Goal: Task Accomplishment & Management: Manage account settings

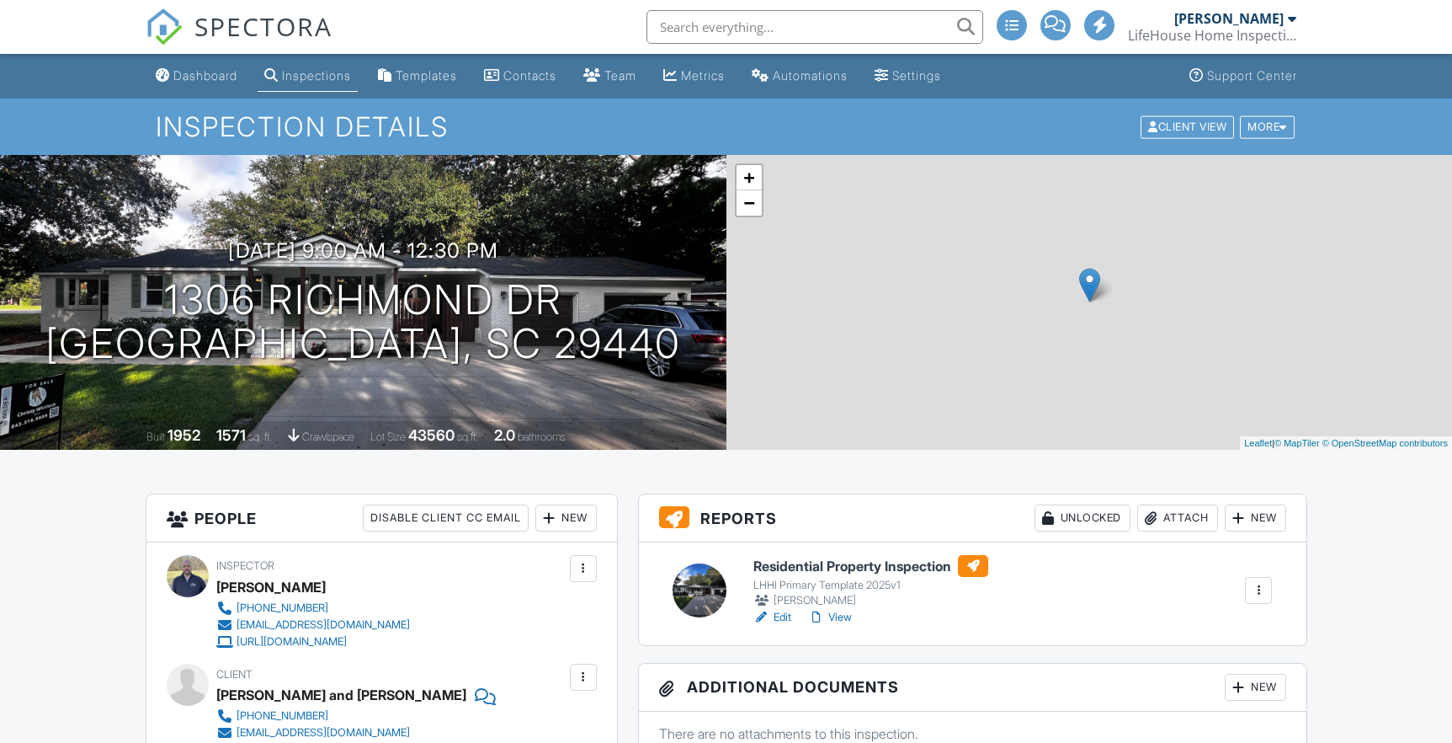
click at [823, 562] on h6 "Residential Property Inspection" at bounding box center [870, 566] width 235 height 22
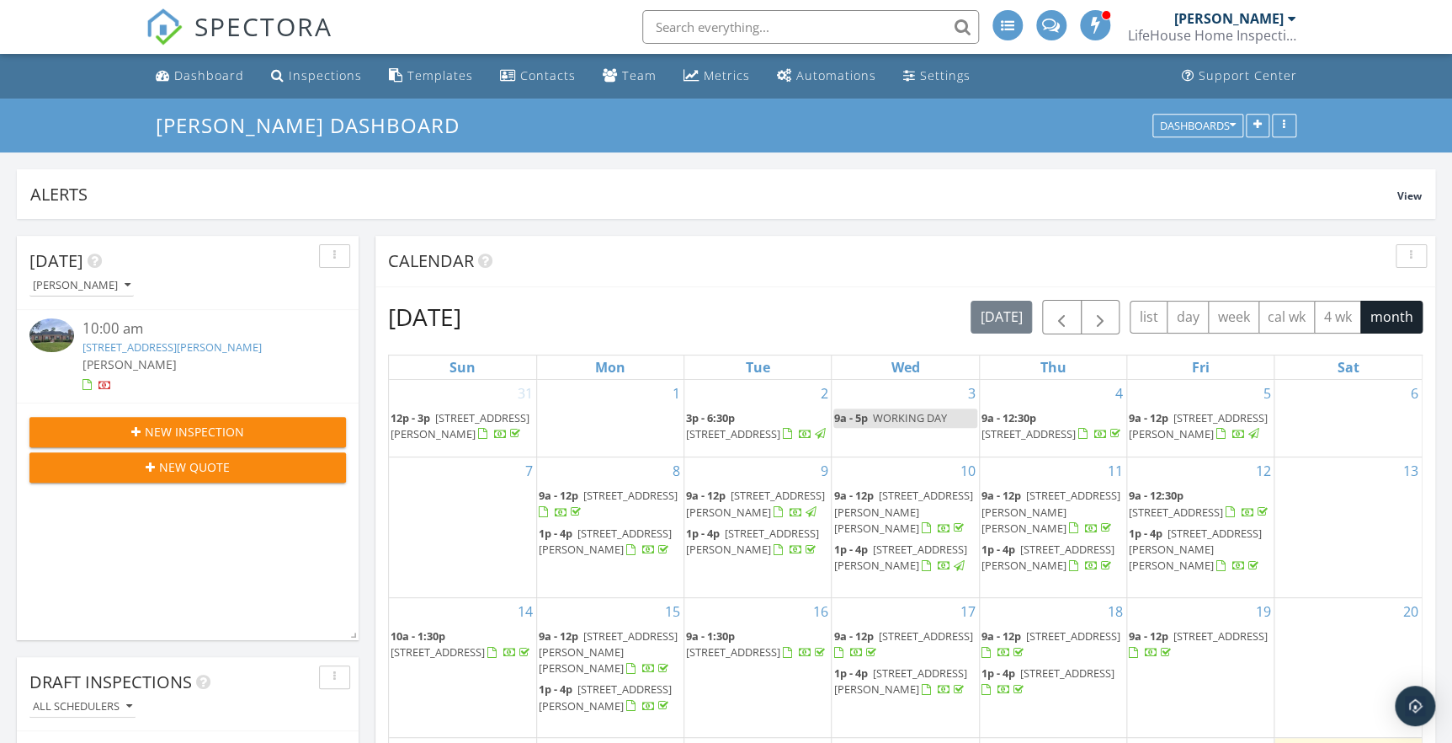
scroll to position [459, 0]
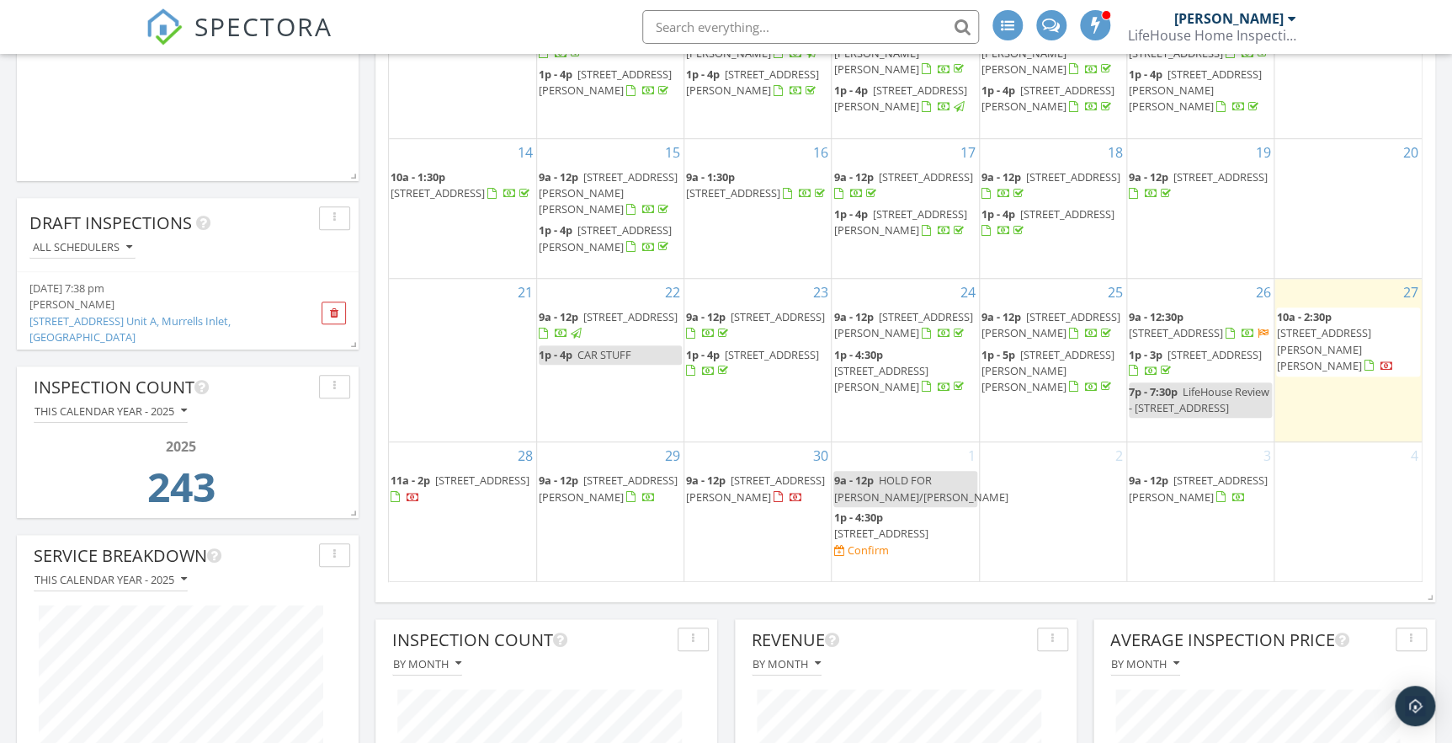
click at [1180, 359] on span "[STREET_ADDRESS]" at bounding box center [1215, 354] width 94 height 15
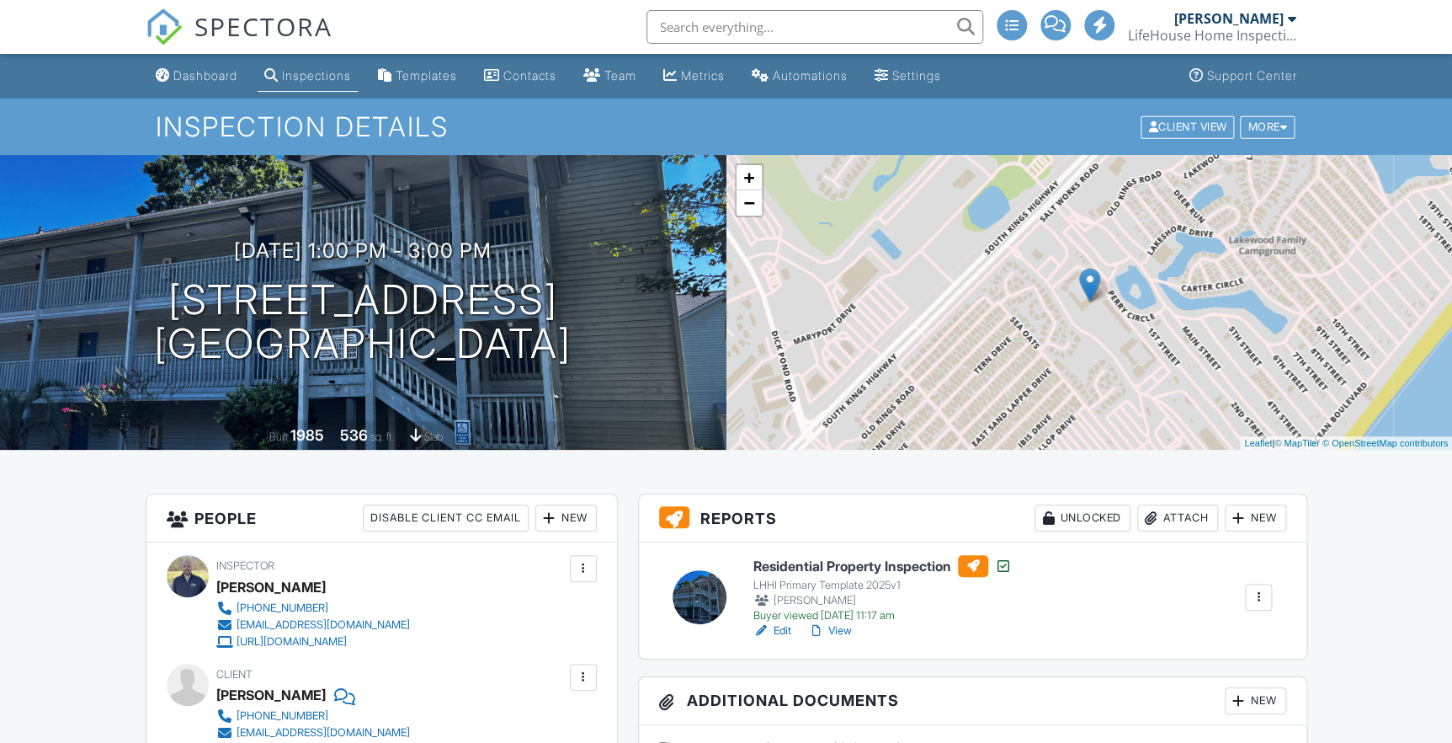
click at [799, 566] on h6 "Residential Property Inspection" at bounding box center [882, 566] width 258 height 22
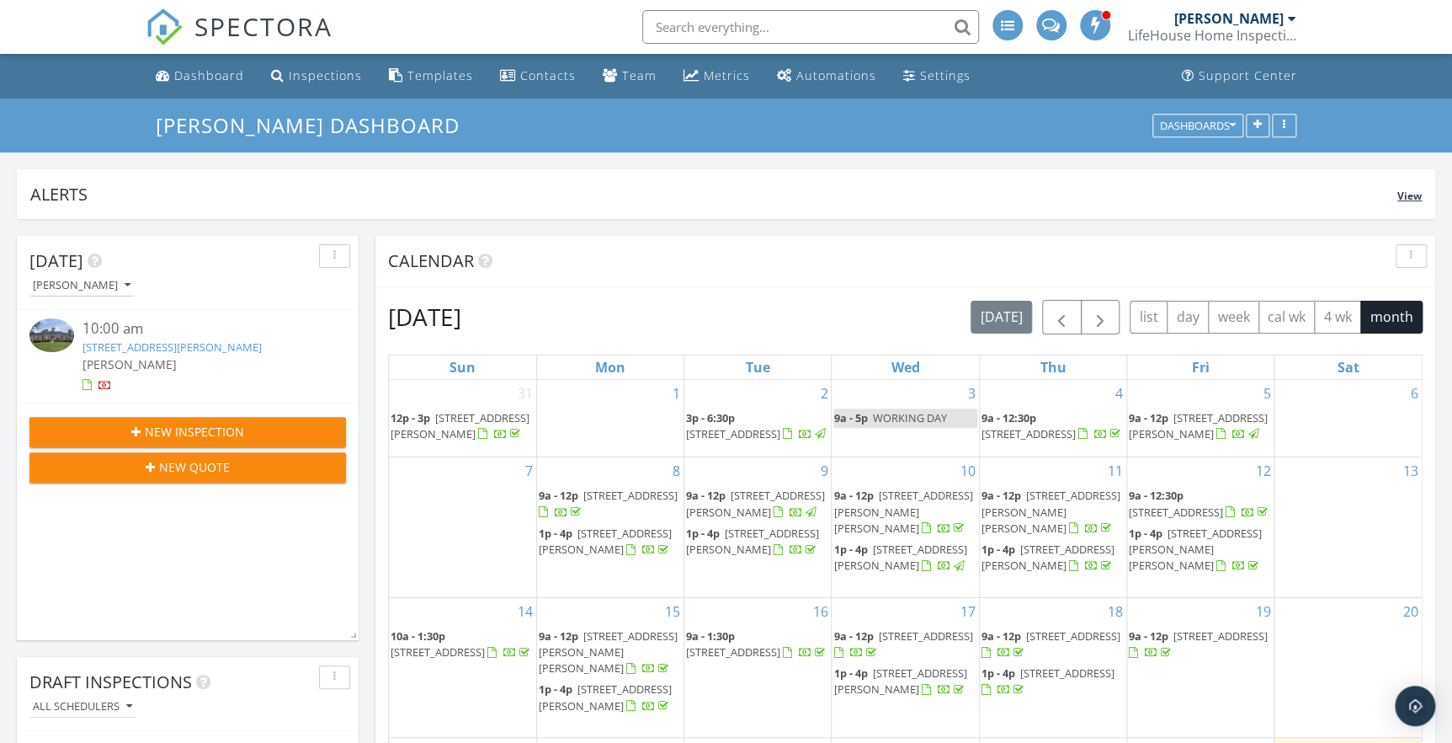
click at [1420, 193] on span "View" at bounding box center [1410, 196] width 24 height 14
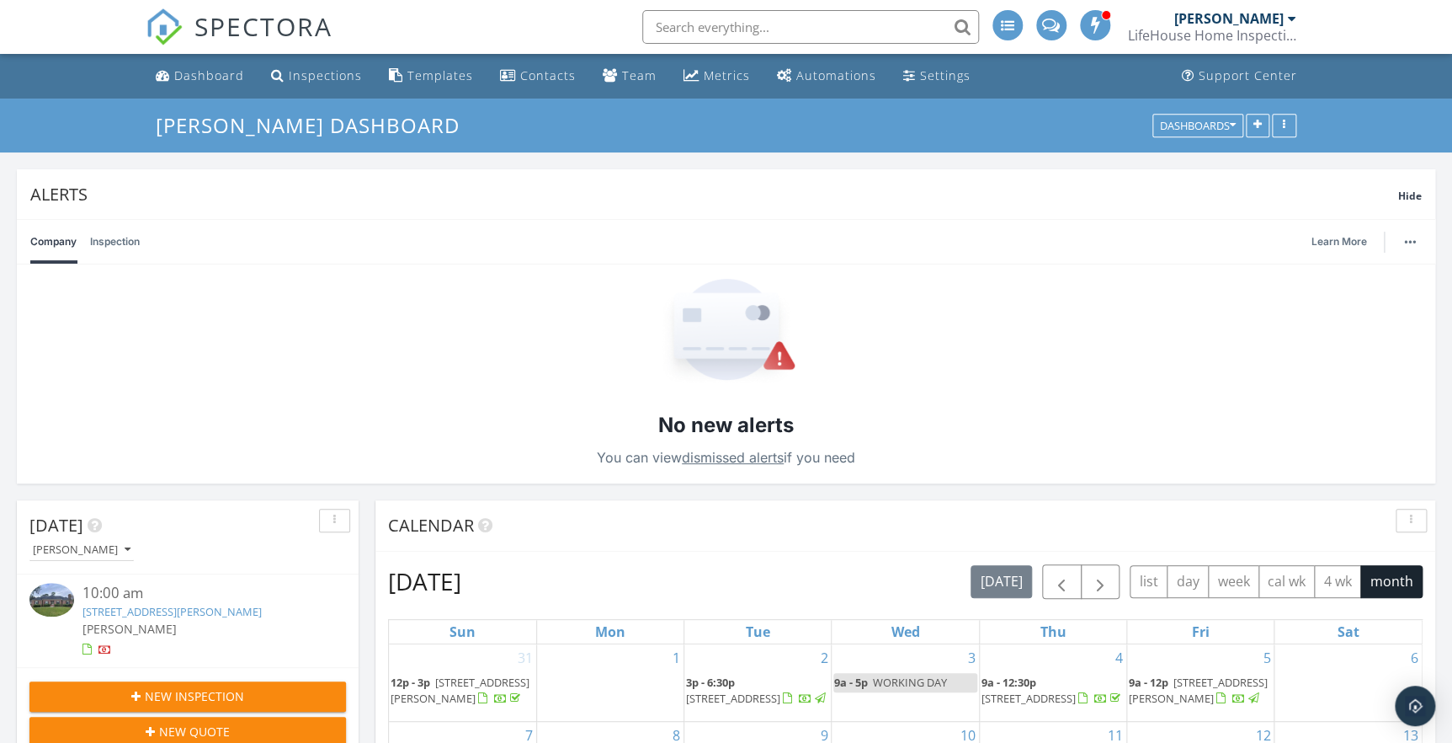
click at [122, 240] on link "Inspection" at bounding box center [115, 242] width 50 height 44
click at [38, 240] on link "Company" at bounding box center [53, 242] width 46 height 44
drag, startPoint x: 1414, startPoint y: 194, endPoint x: 1403, endPoint y: 260, distance: 66.7
click at [1414, 196] on span "Hide" at bounding box center [1410, 196] width 24 height 14
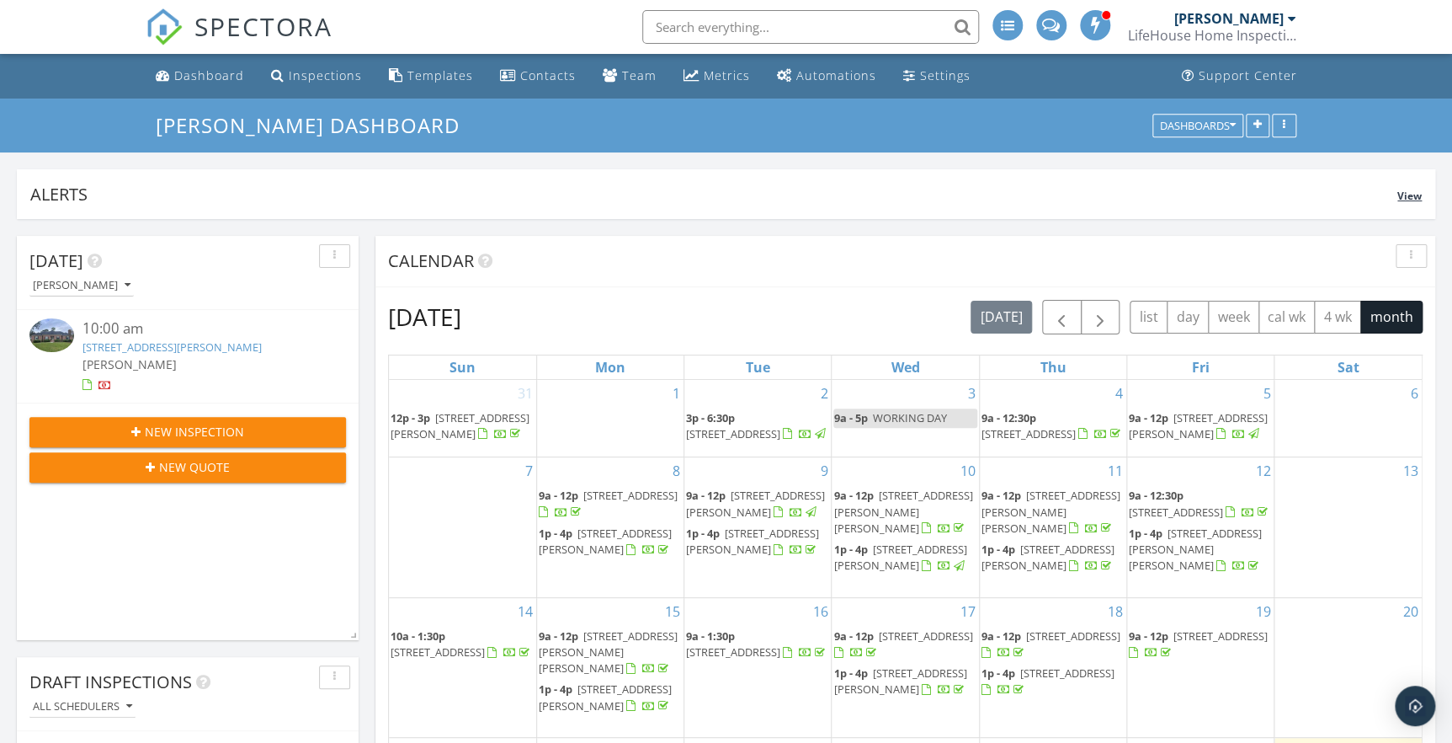
click at [1403, 193] on span "View" at bounding box center [1410, 196] width 24 height 14
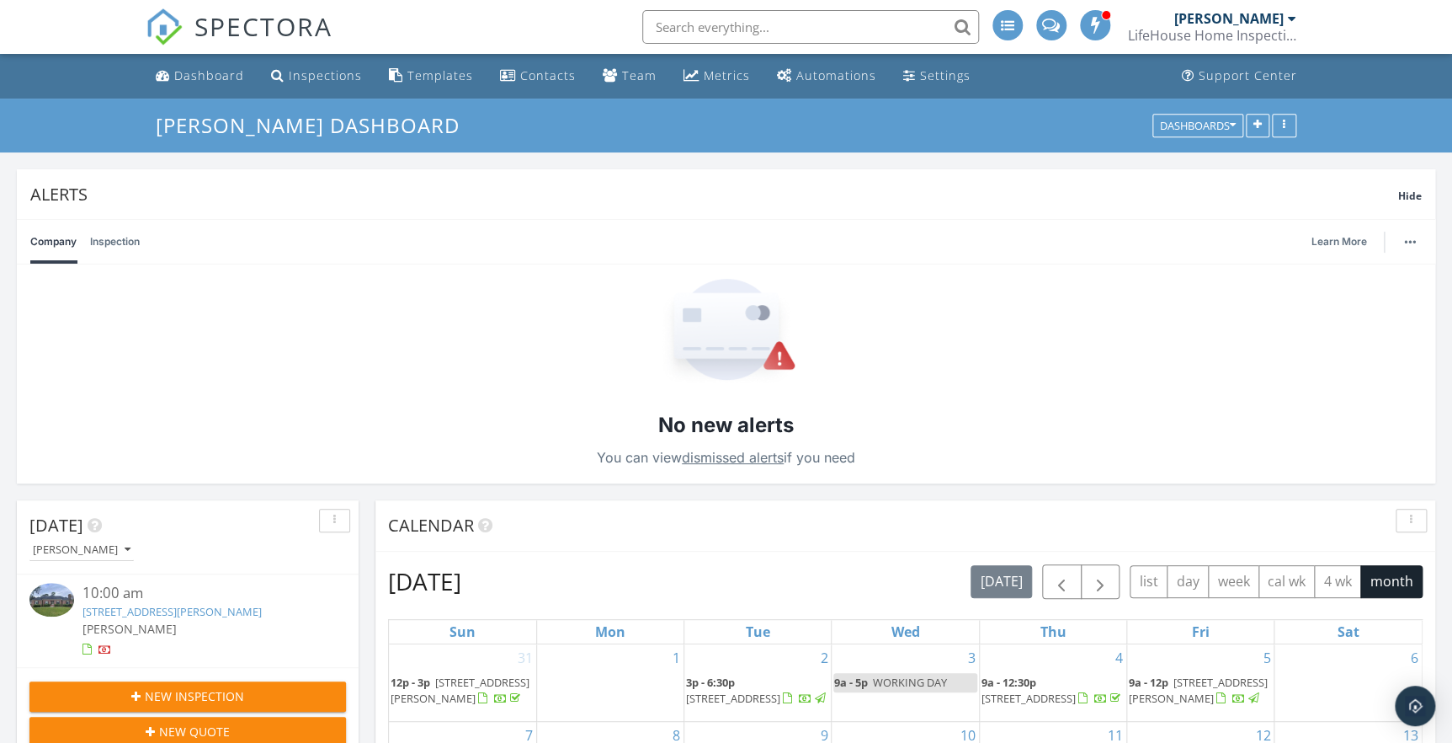
click at [712, 454] on link "dismissed alerts" at bounding box center [733, 457] width 102 height 17
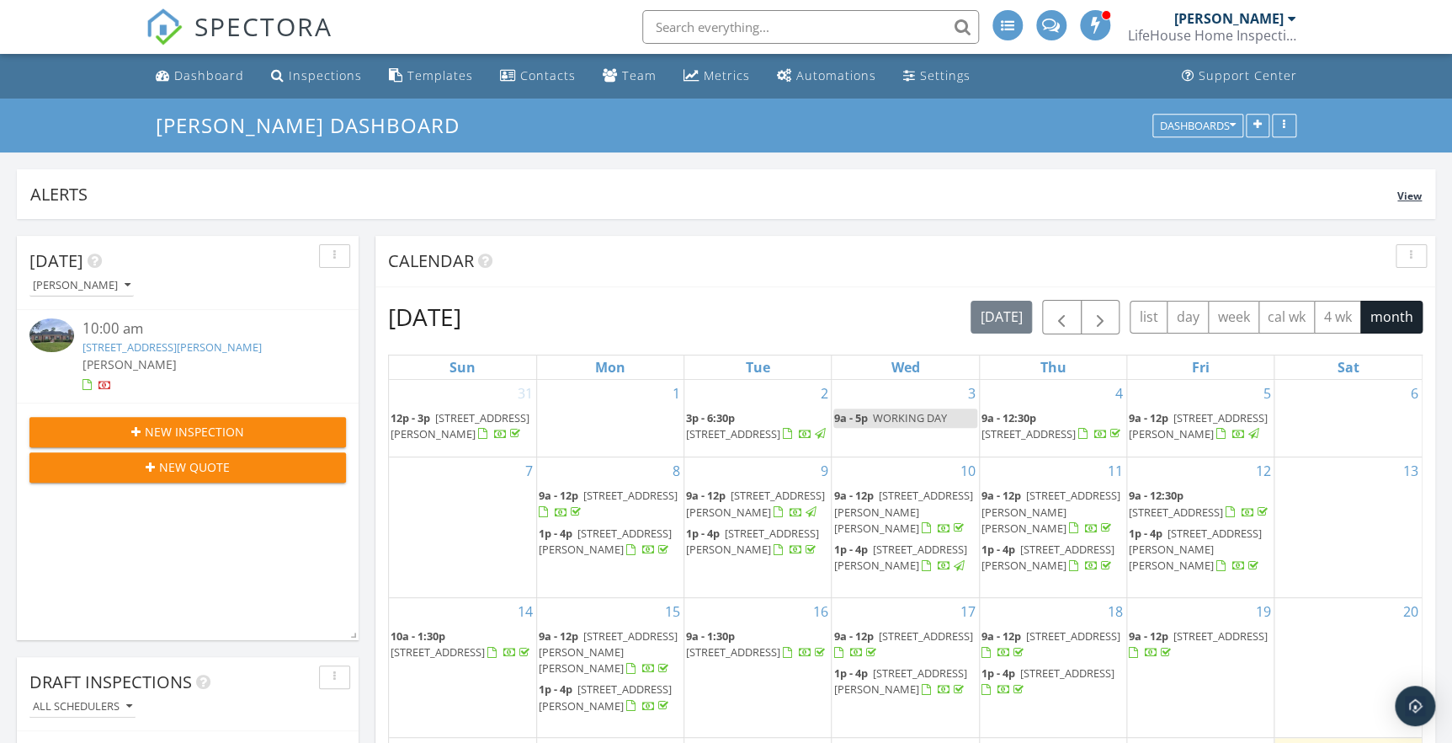
click at [1412, 194] on span "View" at bounding box center [1410, 196] width 24 height 14
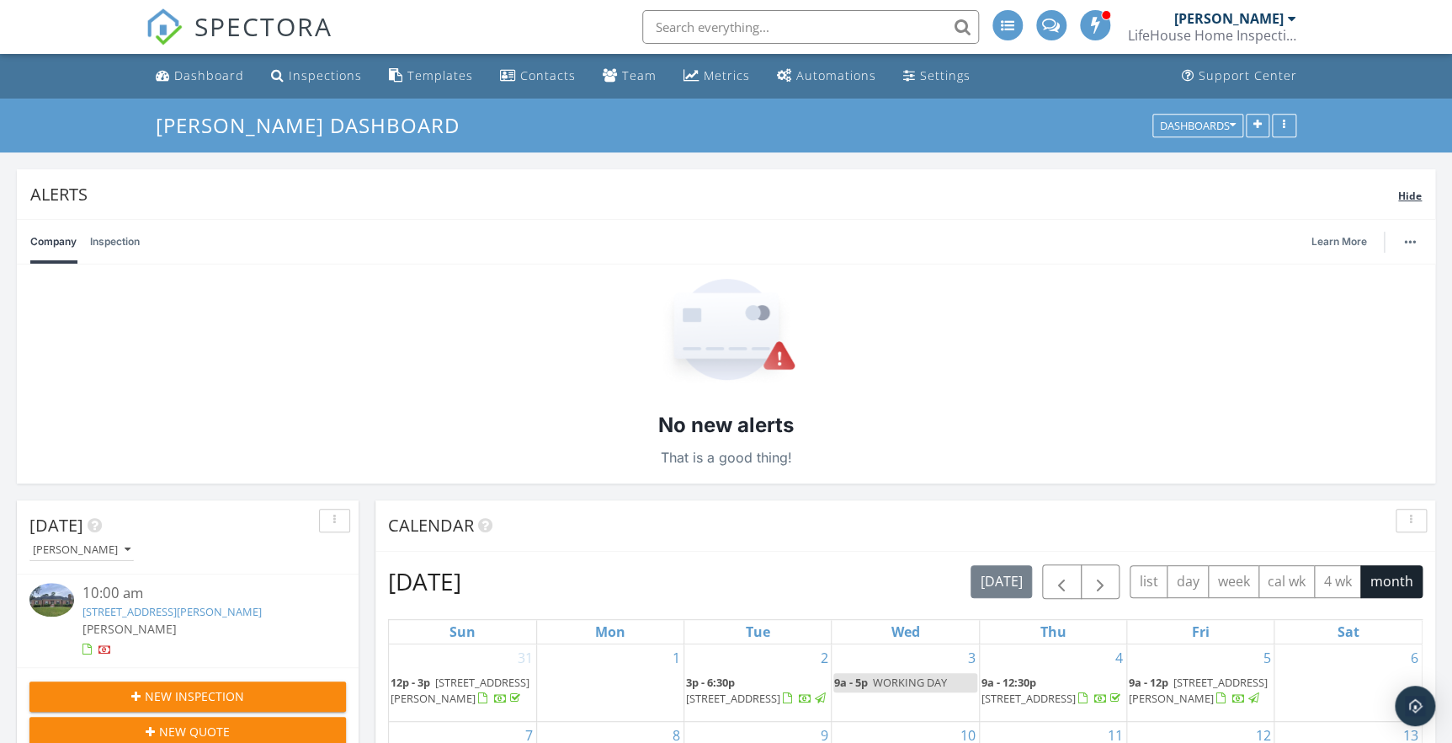
drag, startPoint x: 1405, startPoint y: 192, endPoint x: 1390, endPoint y: 198, distance: 16.3
click at [1405, 193] on span "Hide" at bounding box center [1410, 196] width 24 height 14
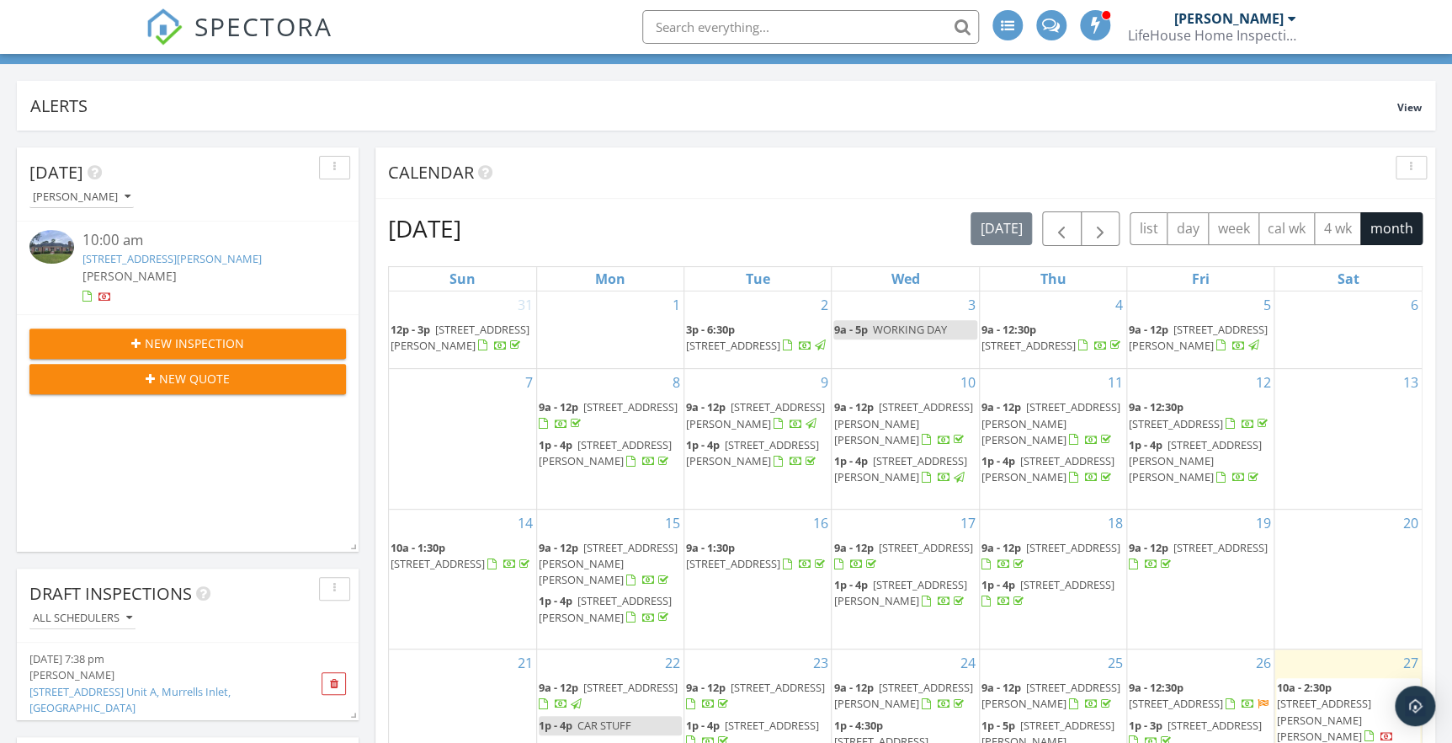
scroll to position [306, 0]
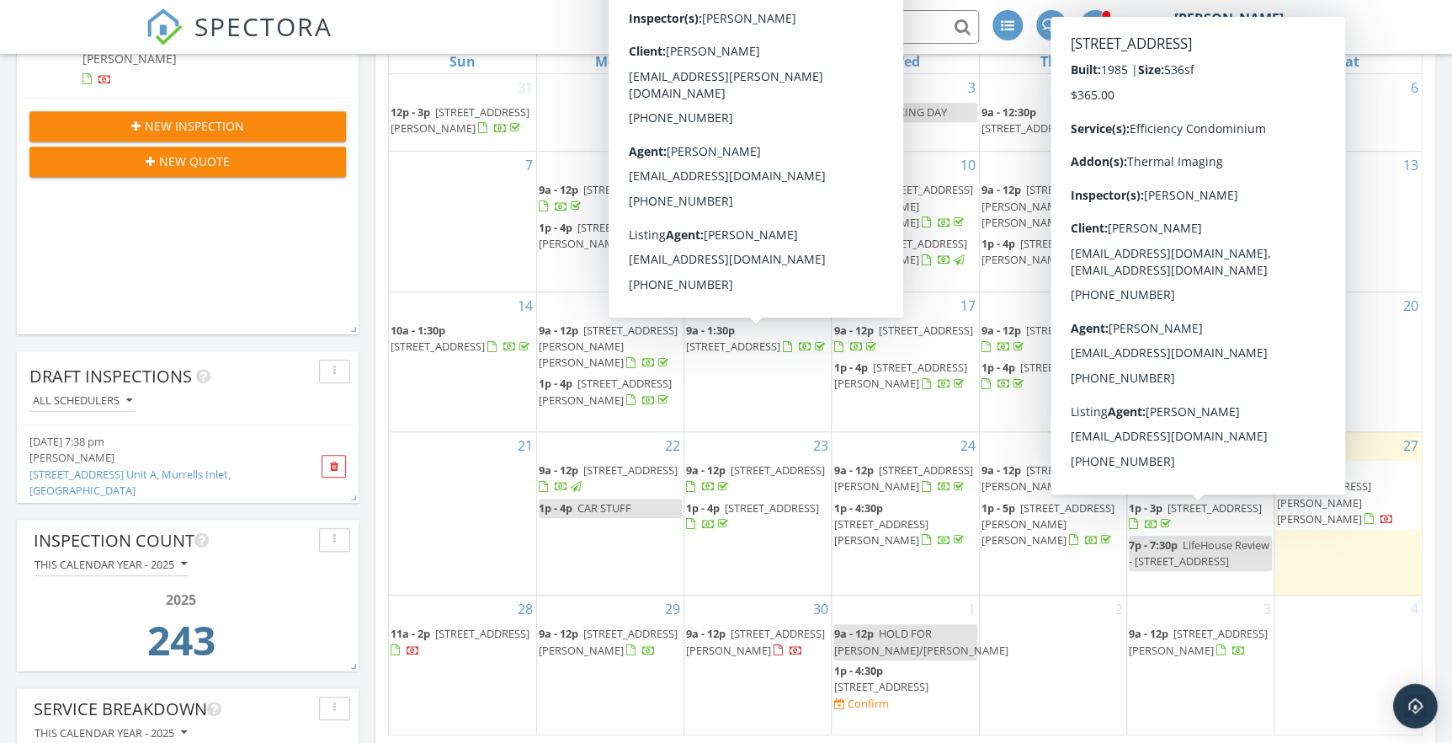
click at [1420, 705] on img "Open Intercom Messenger" at bounding box center [1415, 706] width 22 height 22
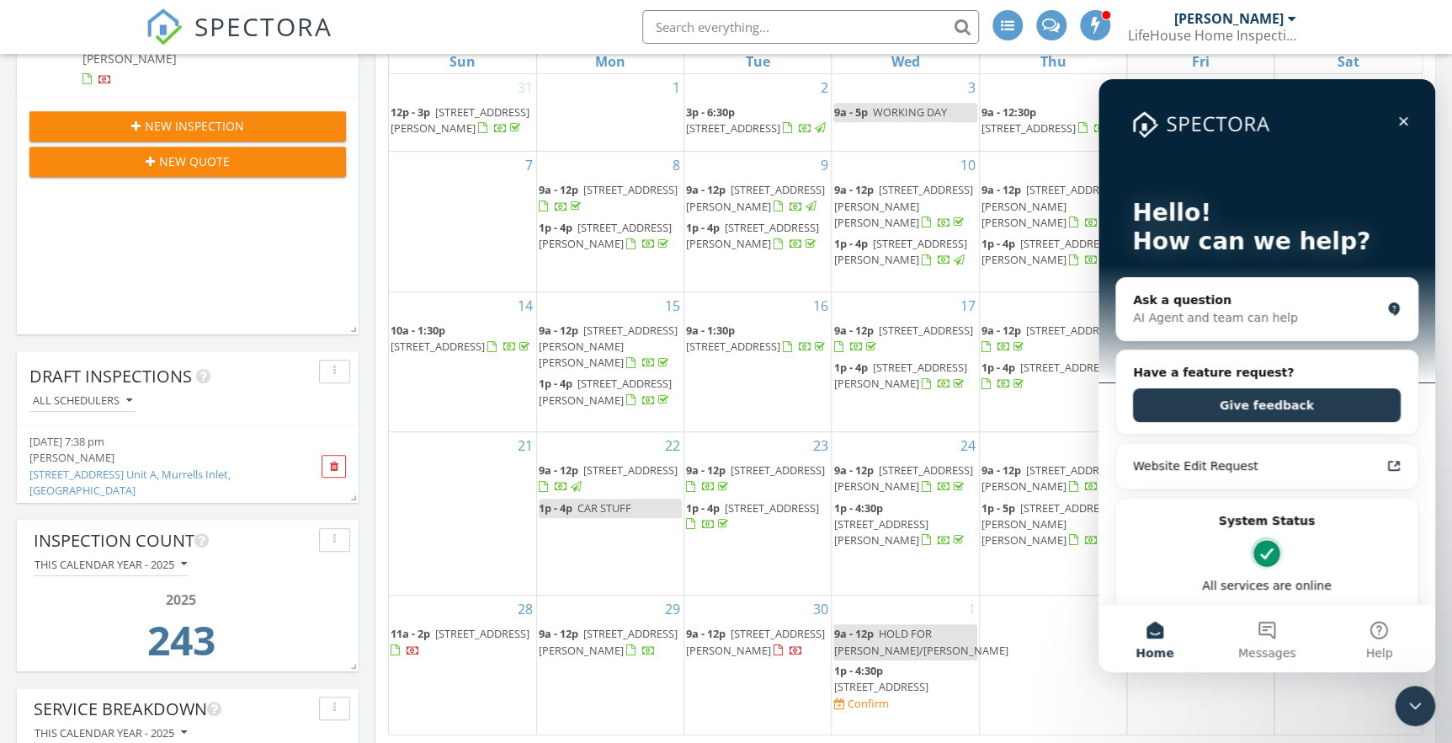
scroll to position [0, 0]
click at [1259, 629] on button "Messages" at bounding box center [1267, 637] width 112 height 67
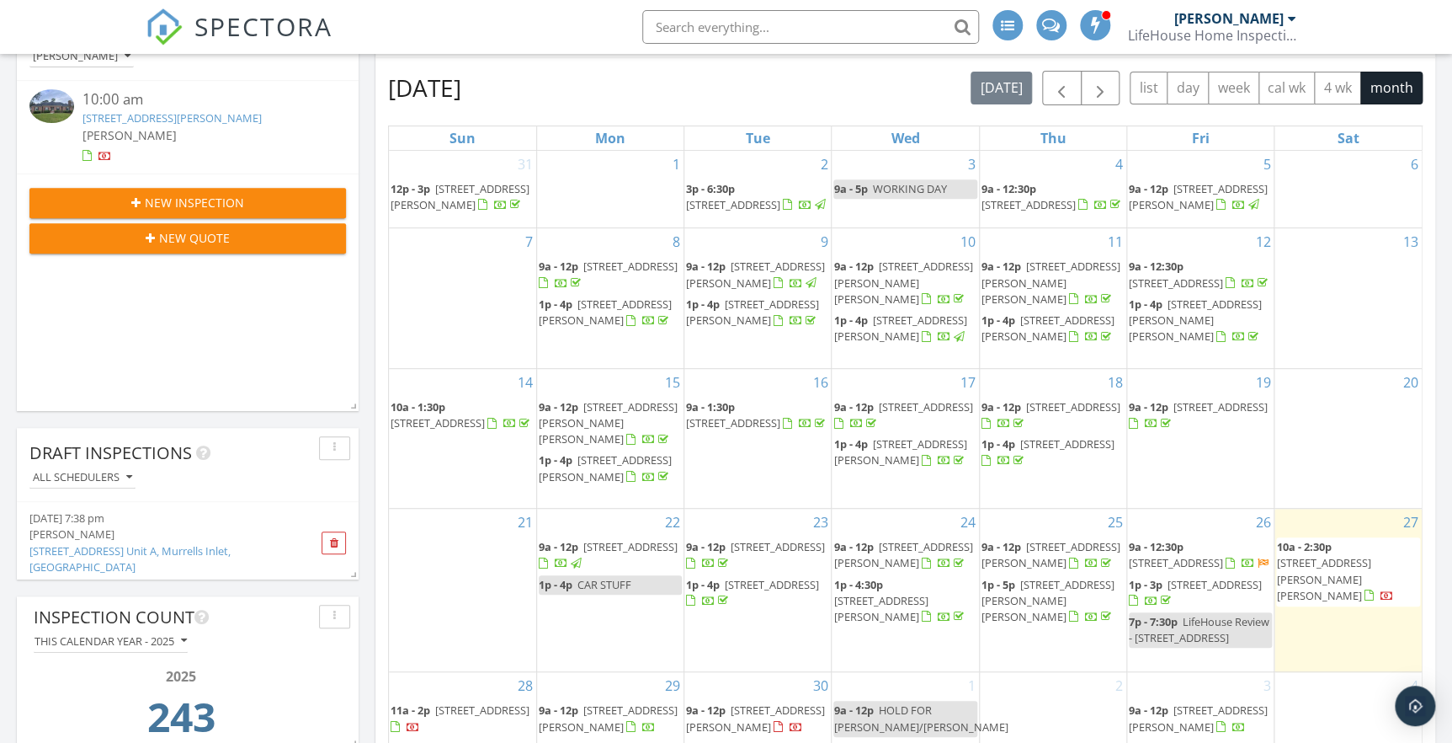
scroll to position [76, 0]
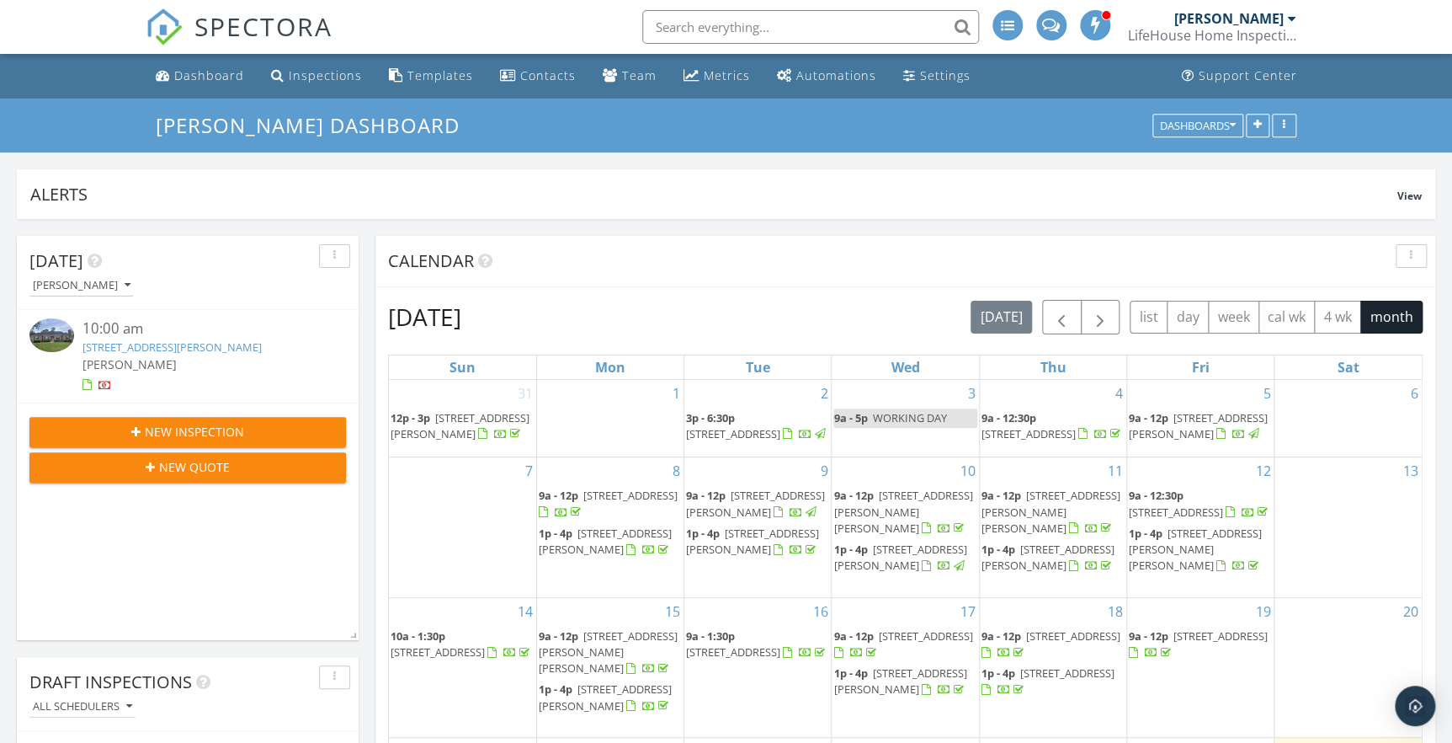
click at [174, 345] on link "[STREET_ADDRESS][PERSON_NAME]" at bounding box center [172, 346] width 179 height 15
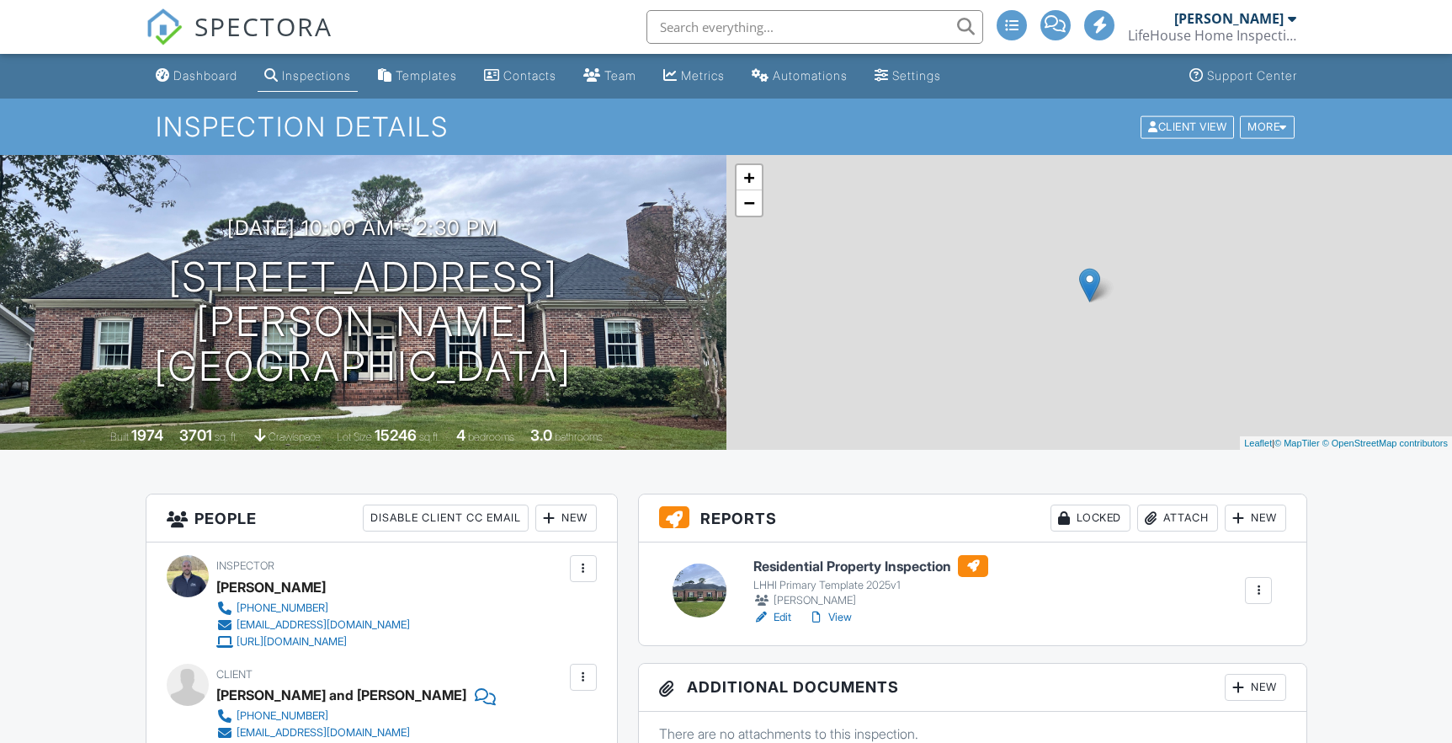
scroll to position [152, 0]
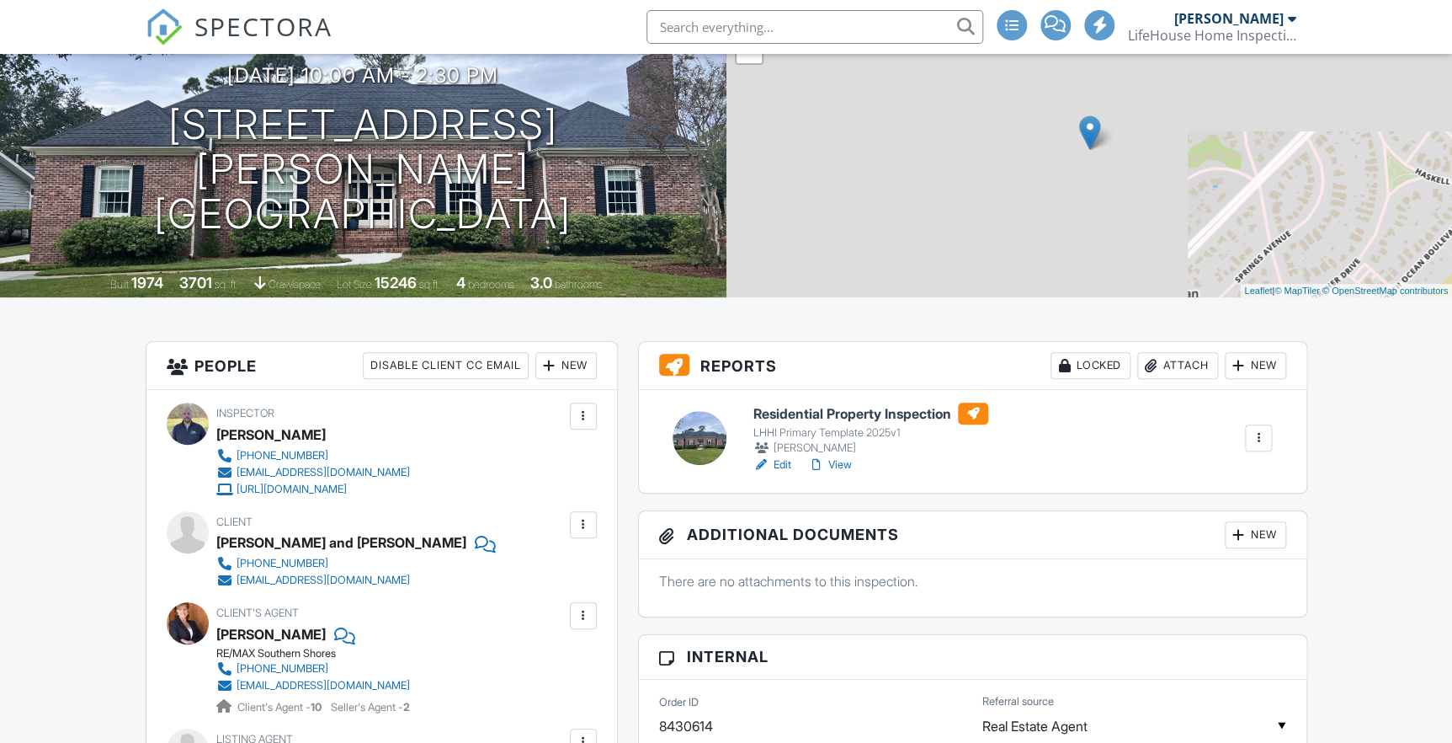
click at [822, 409] on h6 "Residential Property Inspection" at bounding box center [870, 413] width 235 height 22
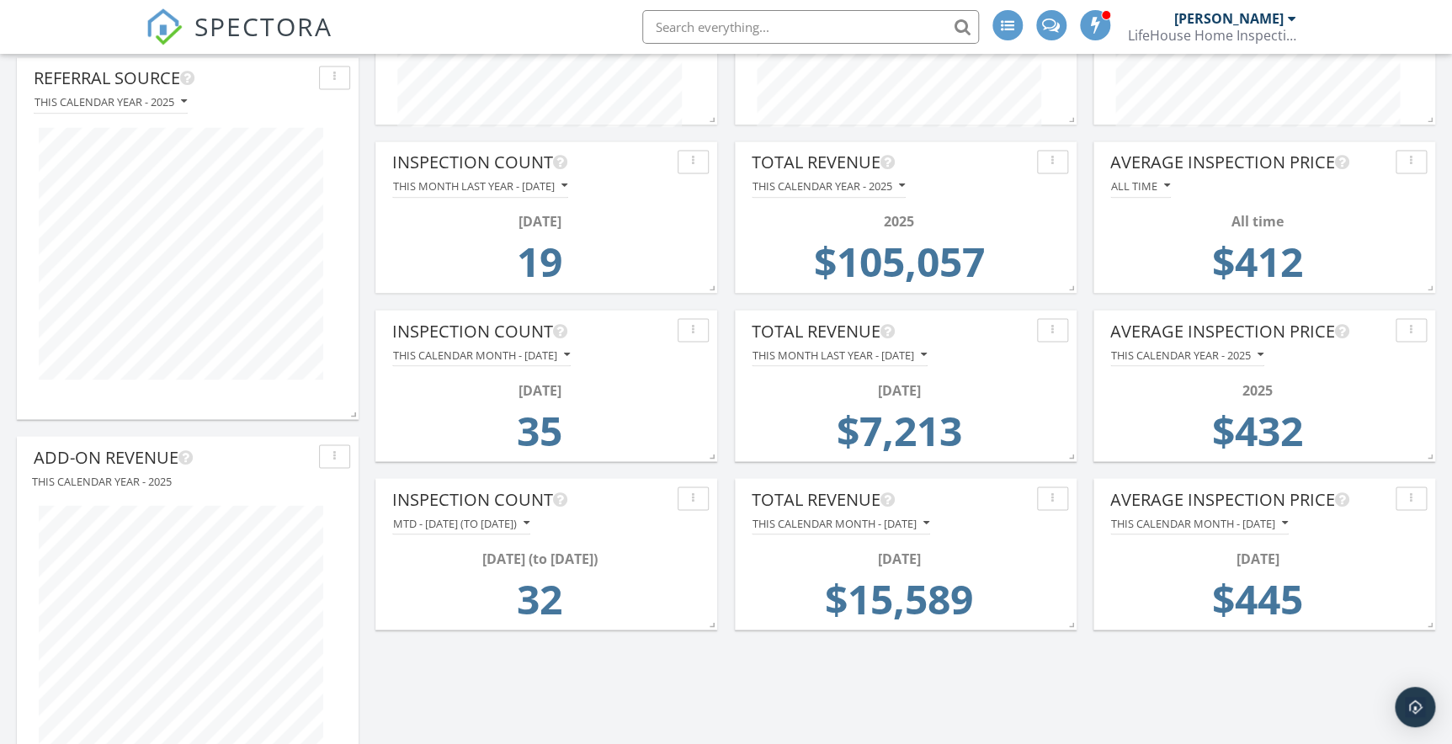
scroll to position [1301, 0]
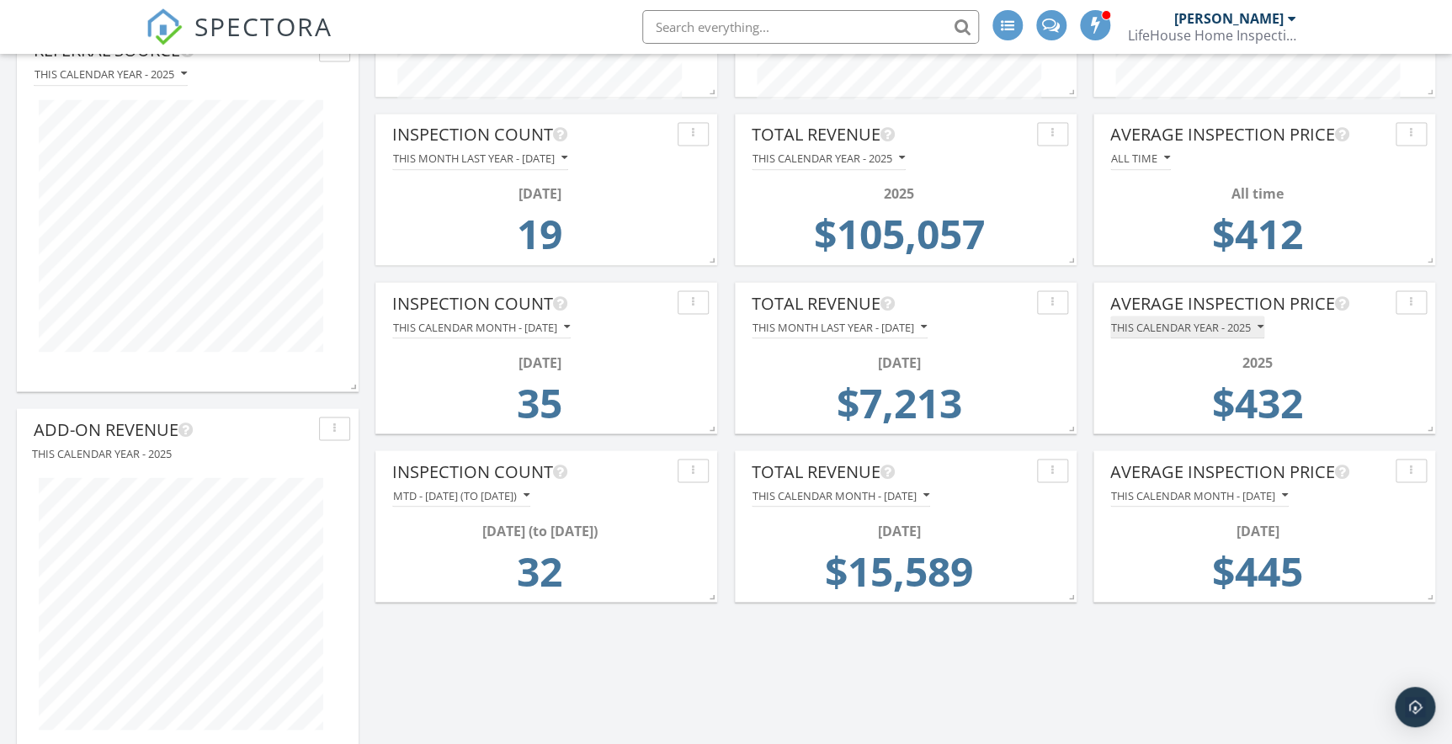
click at [1263, 328] on icon "button" at bounding box center [1261, 327] width 6 height 12
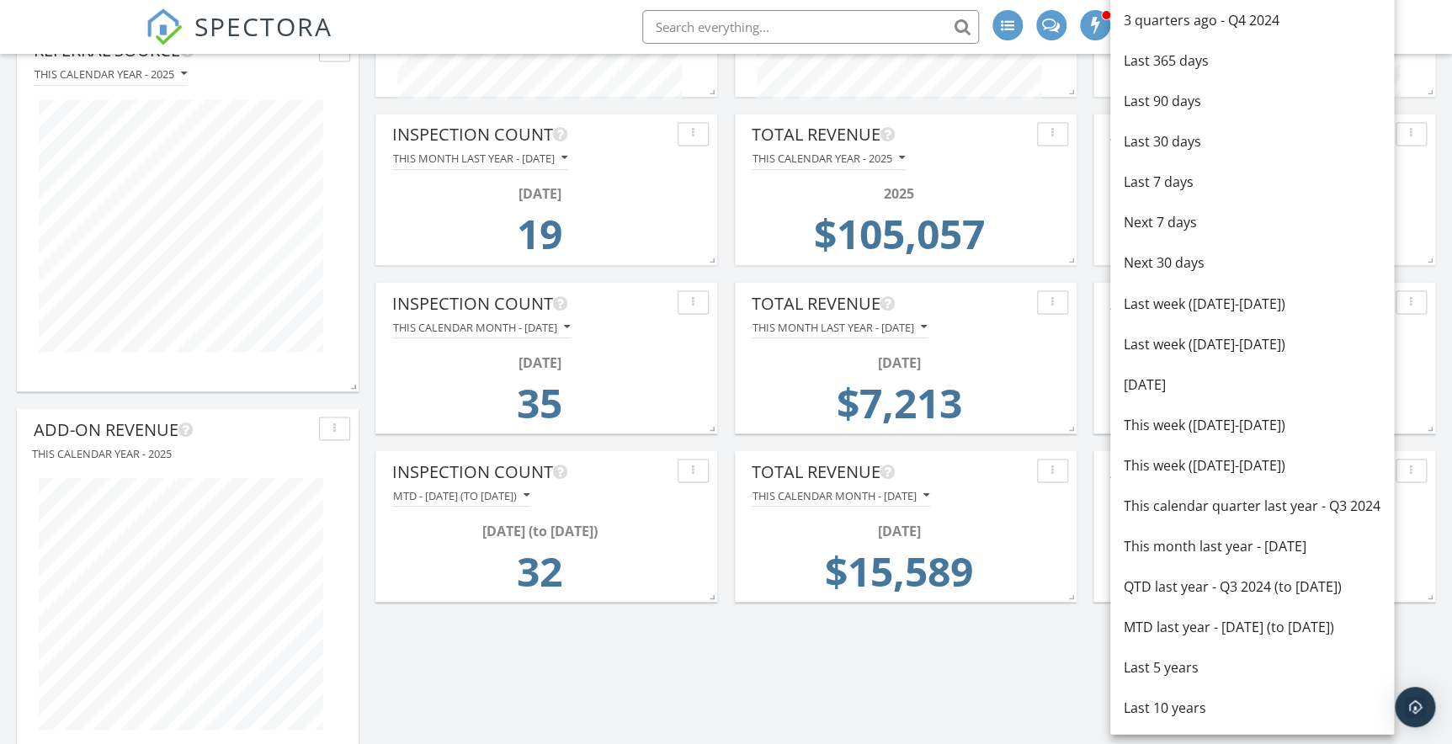
click at [962, 682] on div "[DATE] [PERSON_NAME] 10:00 am [STREET_ADDRESS][PERSON_NAME] [PERSON_NAME] New I…" at bounding box center [726, 589] width 1452 height 3342
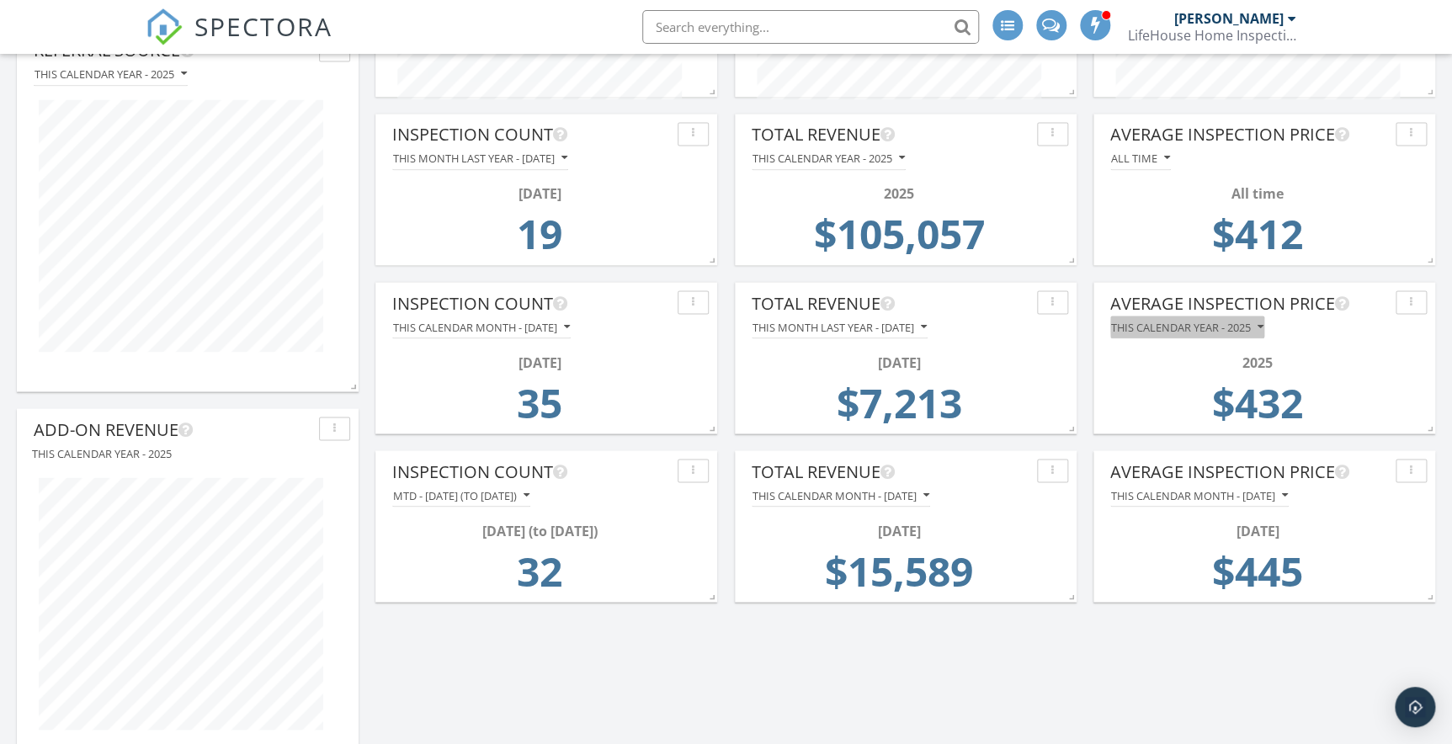
click at [1262, 325] on icon "button" at bounding box center [1261, 327] width 6 height 12
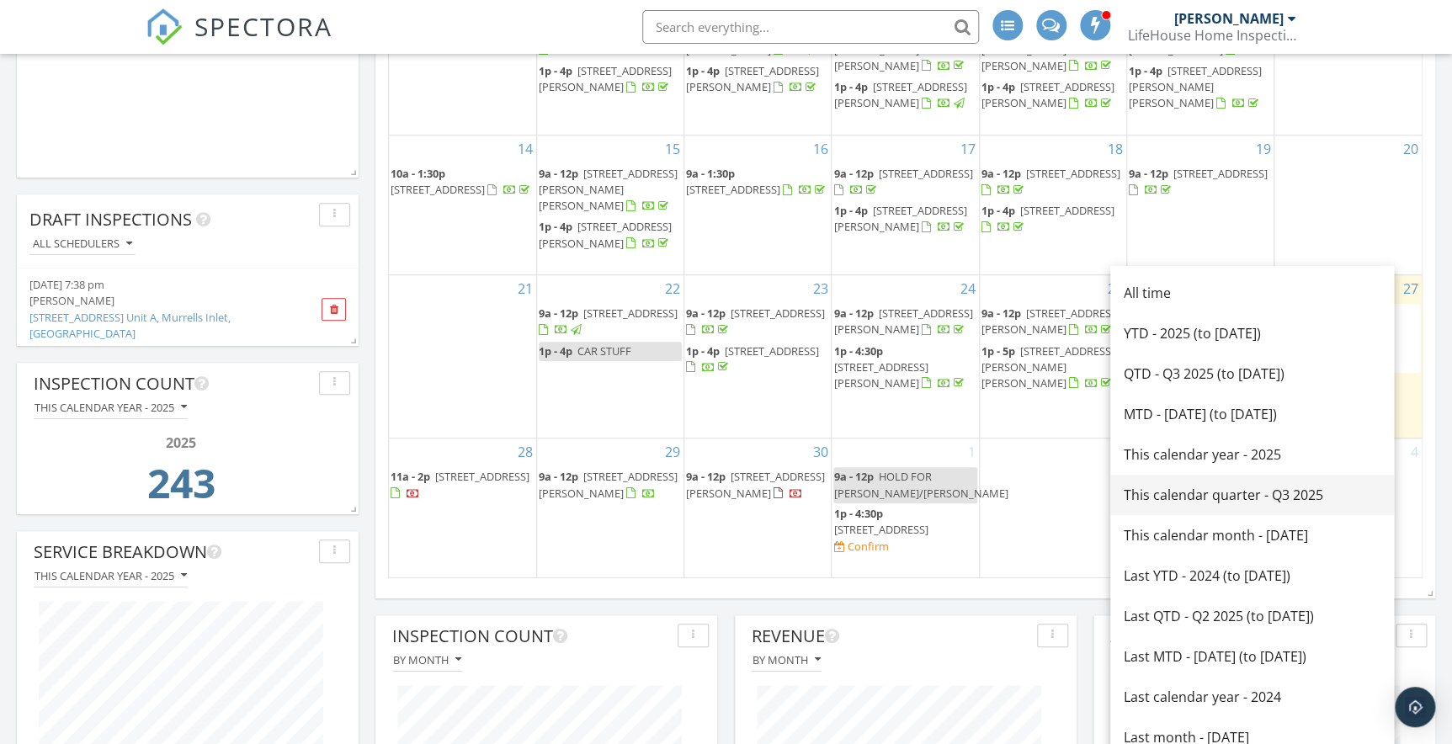
scroll to position [459, 0]
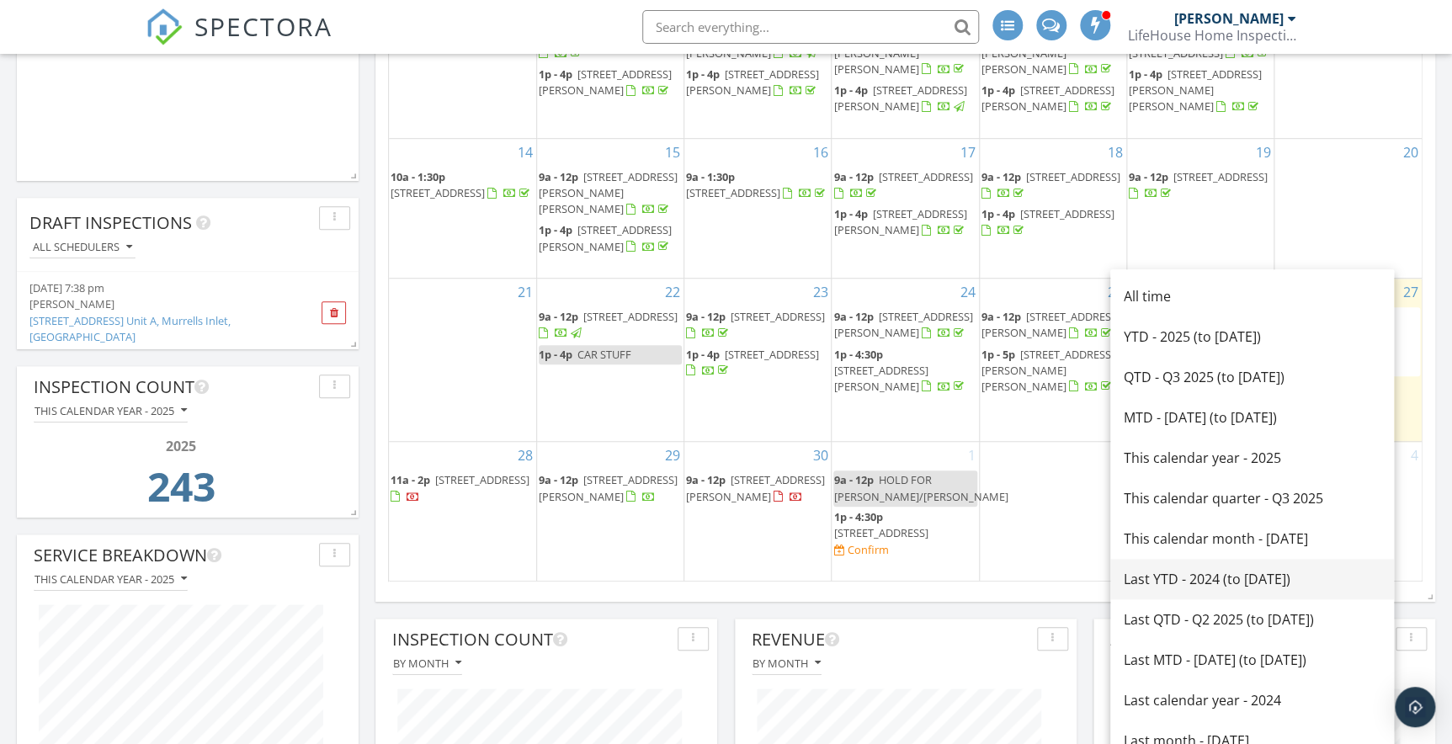
click at [1157, 578] on div "Last YTD - 2024 (to [DATE])" at bounding box center [1252, 579] width 257 height 20
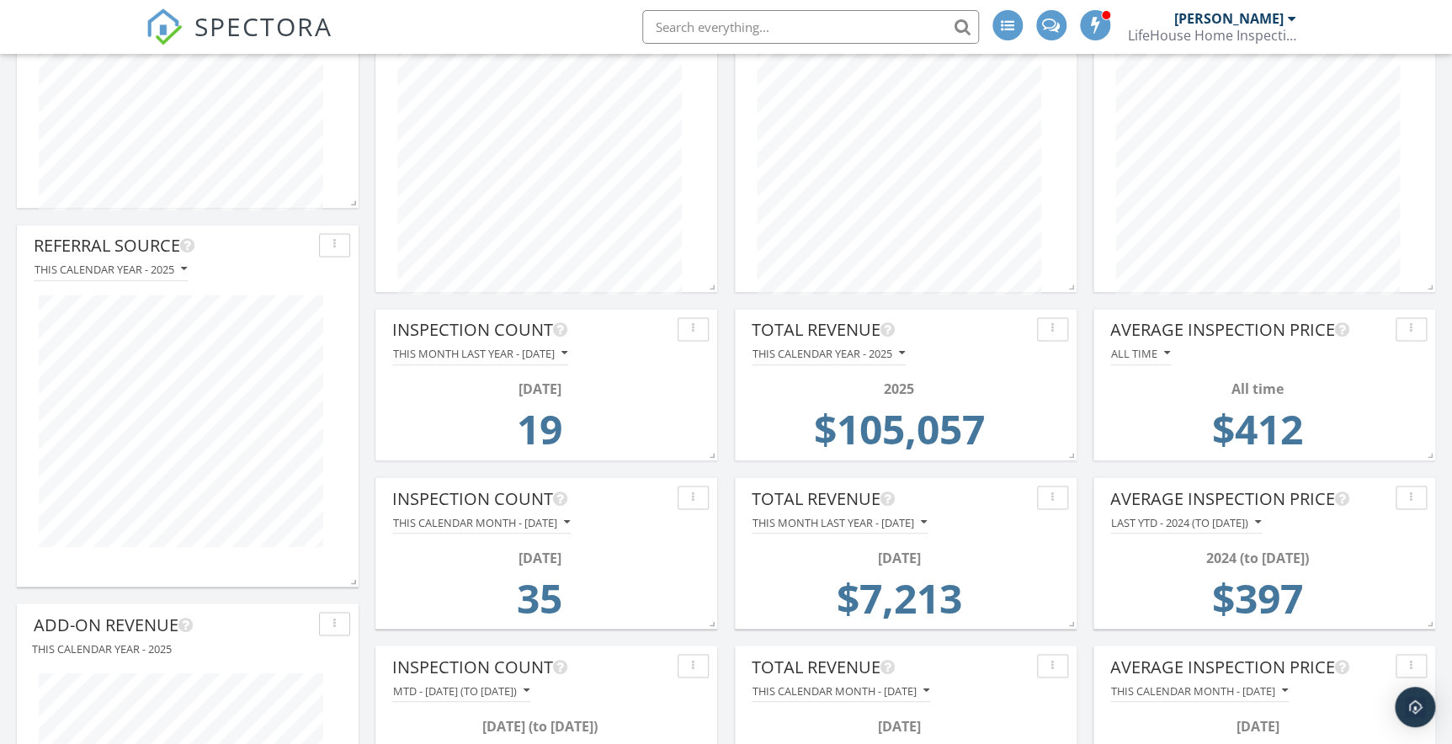
scroll to position [1301, 0]
